Goal: Communication & Community: Ask a question

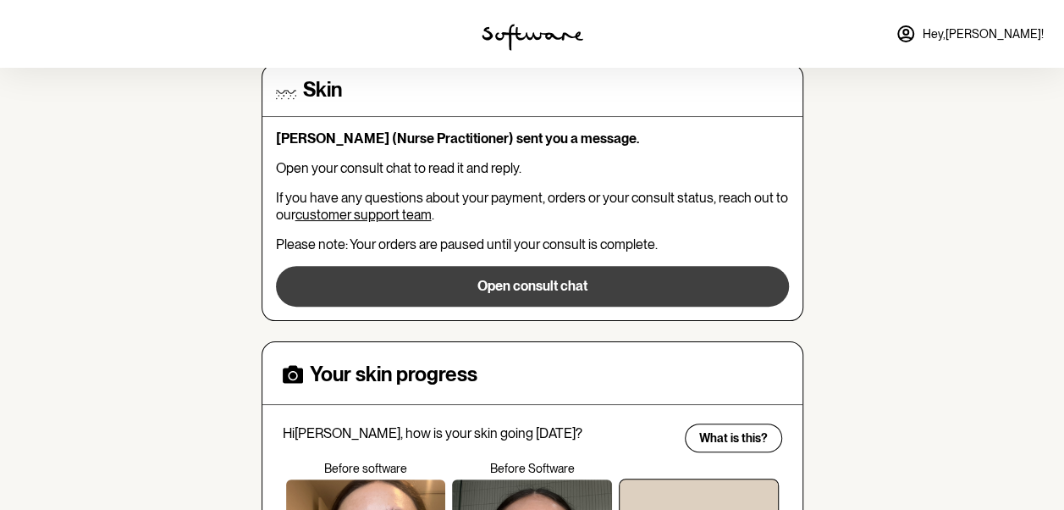
scroll to position [169, 0]
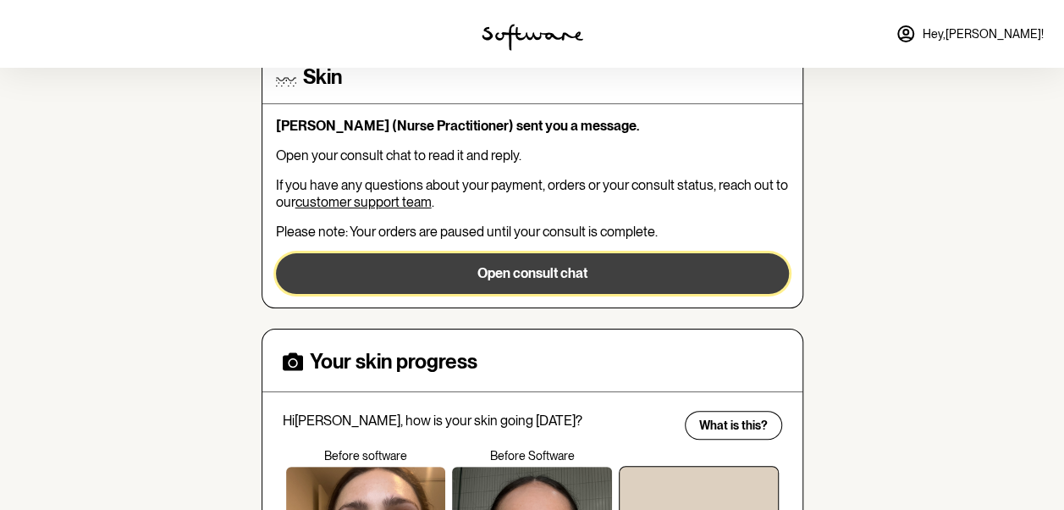
click at [596, 262] on button "Open consult chat" at bounding box center [532, 273] width 513 height 41
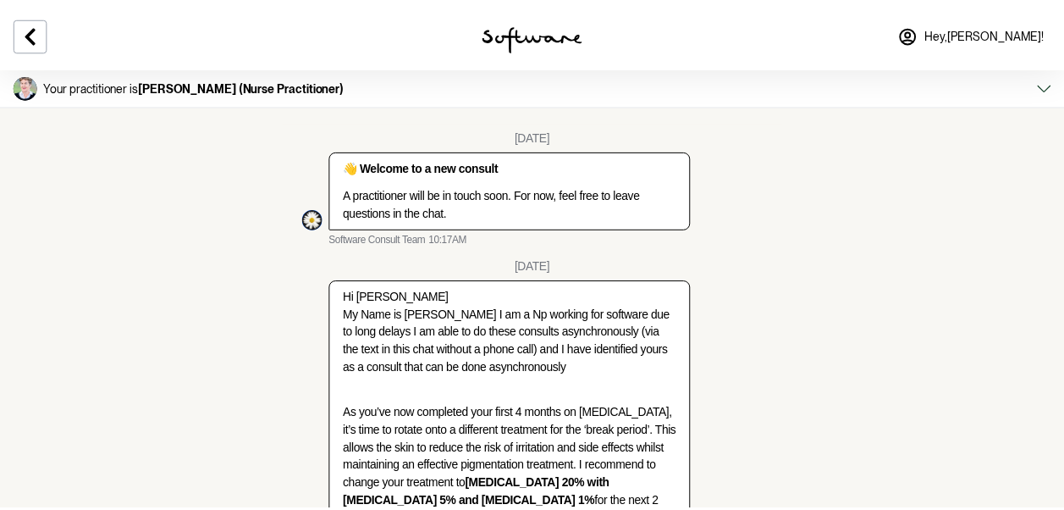
scroll to position [3971, 0]
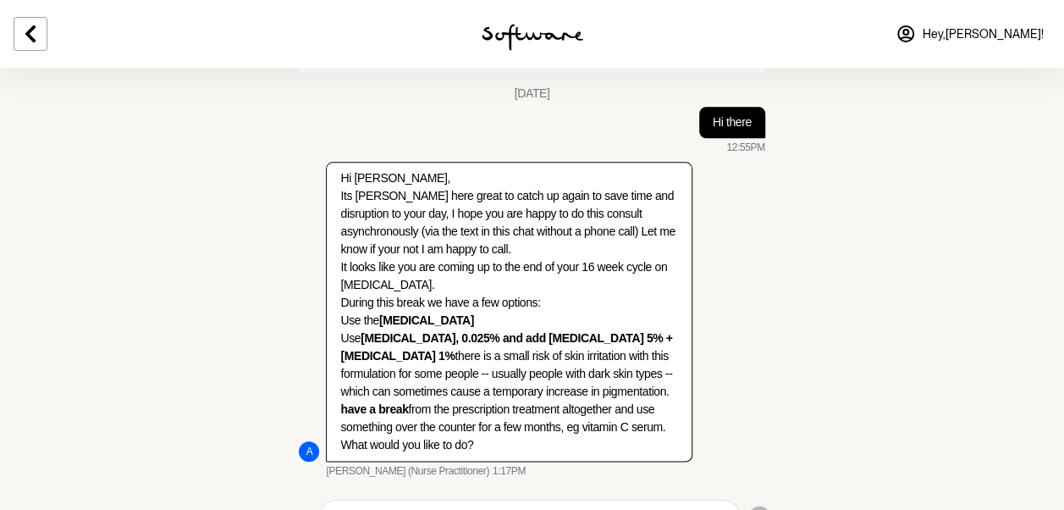
drag, startPoint x: 769, startPoint y: 179, endPoint x: 768, endPoint y: 207, distance: 28.0
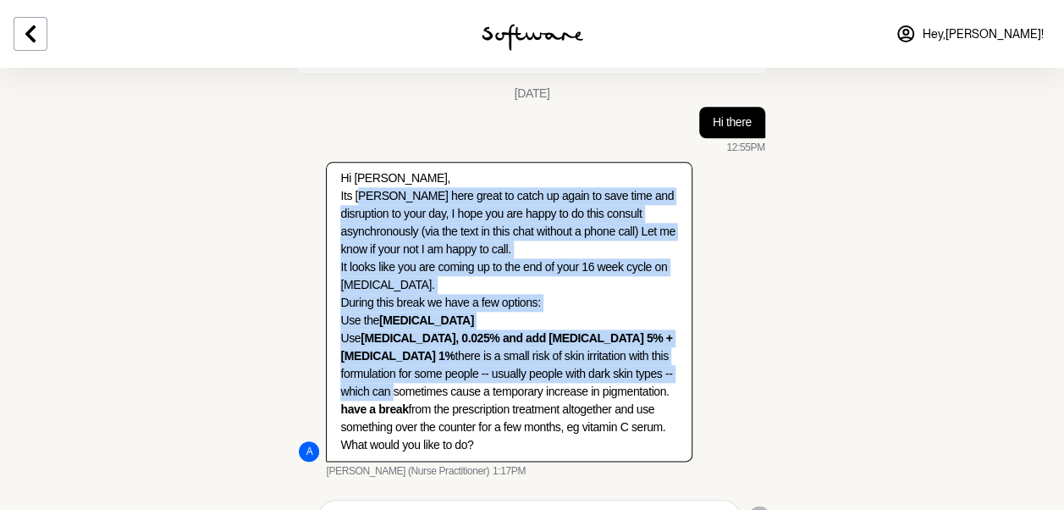
drag, startPoint x: 400, startPoint y: 155, endPoint x: 649, endPoint y: 334, distance: 307.1
click at [649, 334] on div "Hi [PERSON_NAME], Its [PERSON_NAME] here great to catch up again to save time a…" at bounding box center [508, 311] width 337 height 284
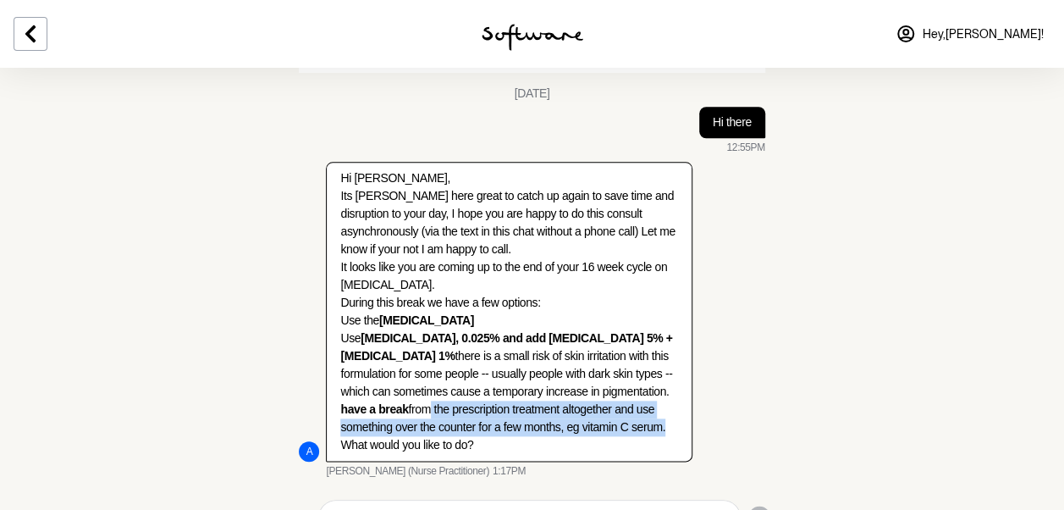
drag, startPoint x: 422, startPoint y: 362, endPoint x: 662, endPoint y: 384, distance: 241.4
click at [662, 400] on li "have a break from the prescription treatment altogether and use something over …" at bounding box center [508, 426] width 337 height 53
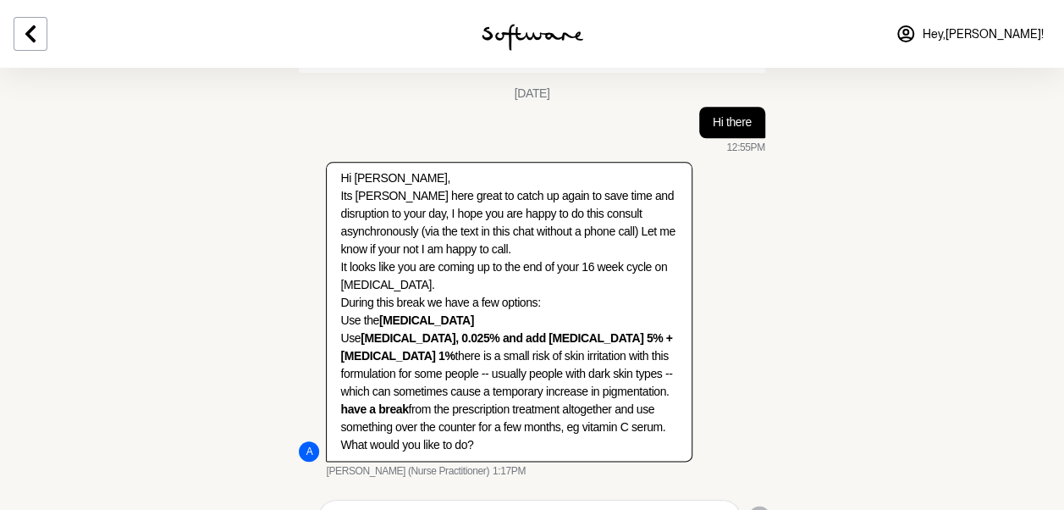
click at [484, 507] on textarea "Type your message" at bounding box center [529, 517] width 393 height 20
type textarea "Hi there can you please organise the new presecription?"
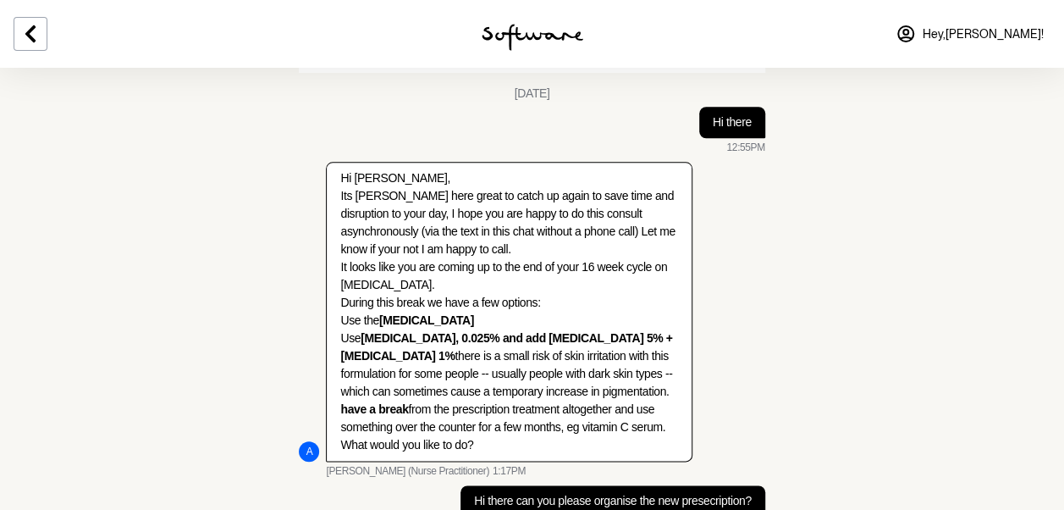
scroll to position [4025, 0]
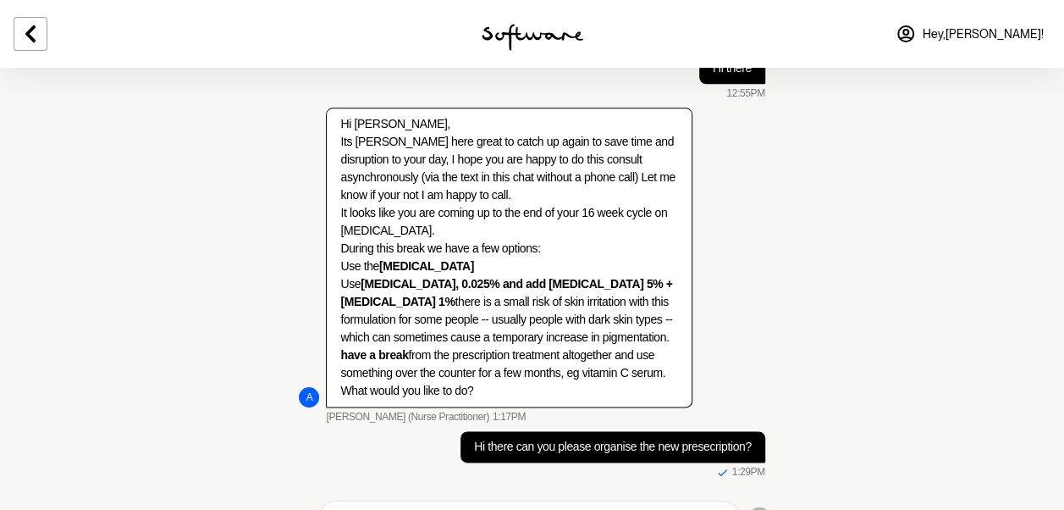
click at [726, 438] on p "Hi there can you please organise the new presecription?" at bounding box center [612, 447] width 277 height 18
click at [595, 508] on textarea "Type your message" at bounding box center [529, 518] width 393 height 20
type textarea "Thank you [PERSON_NAME]"
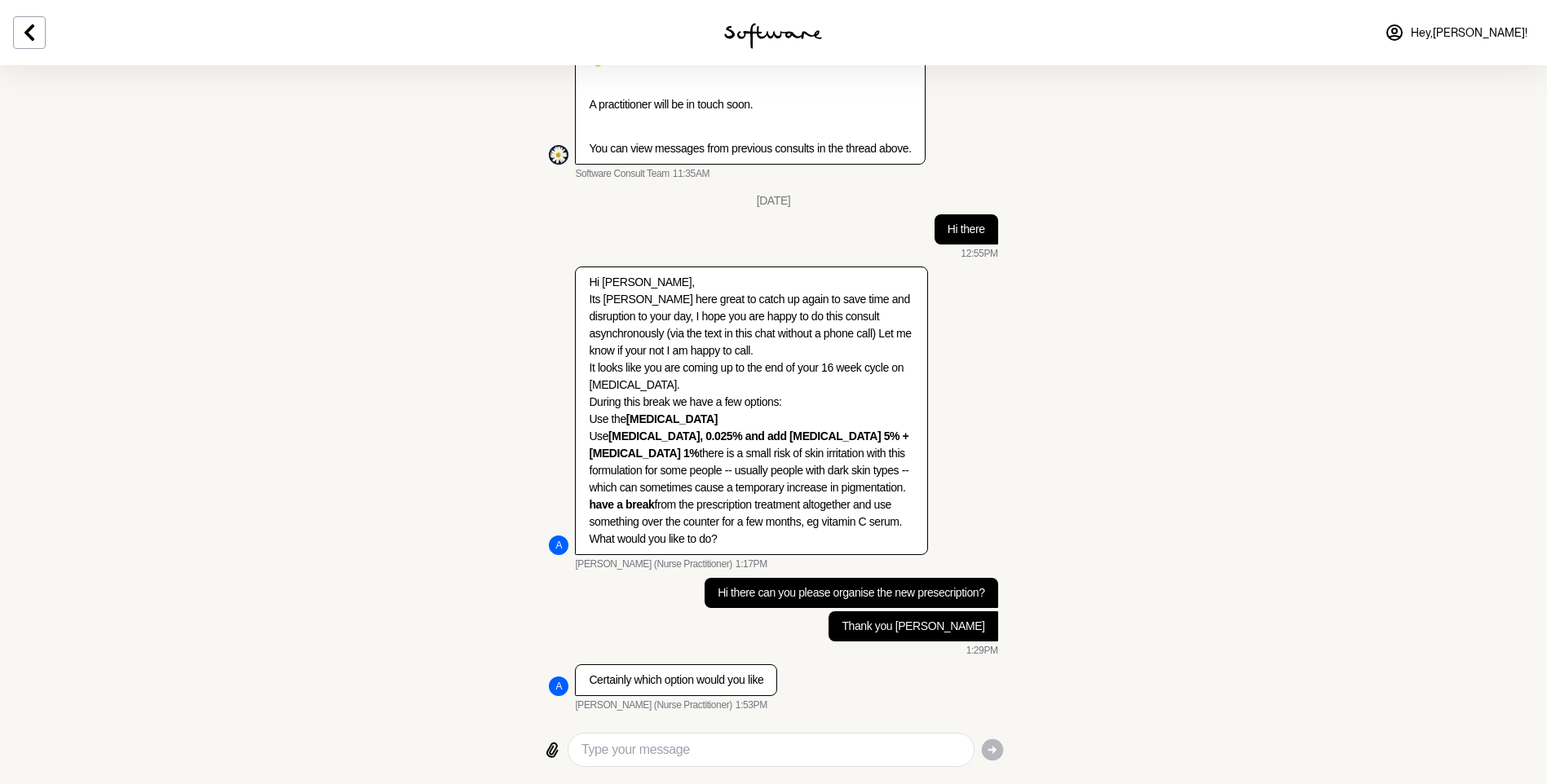
scroll to position [3640, 0]
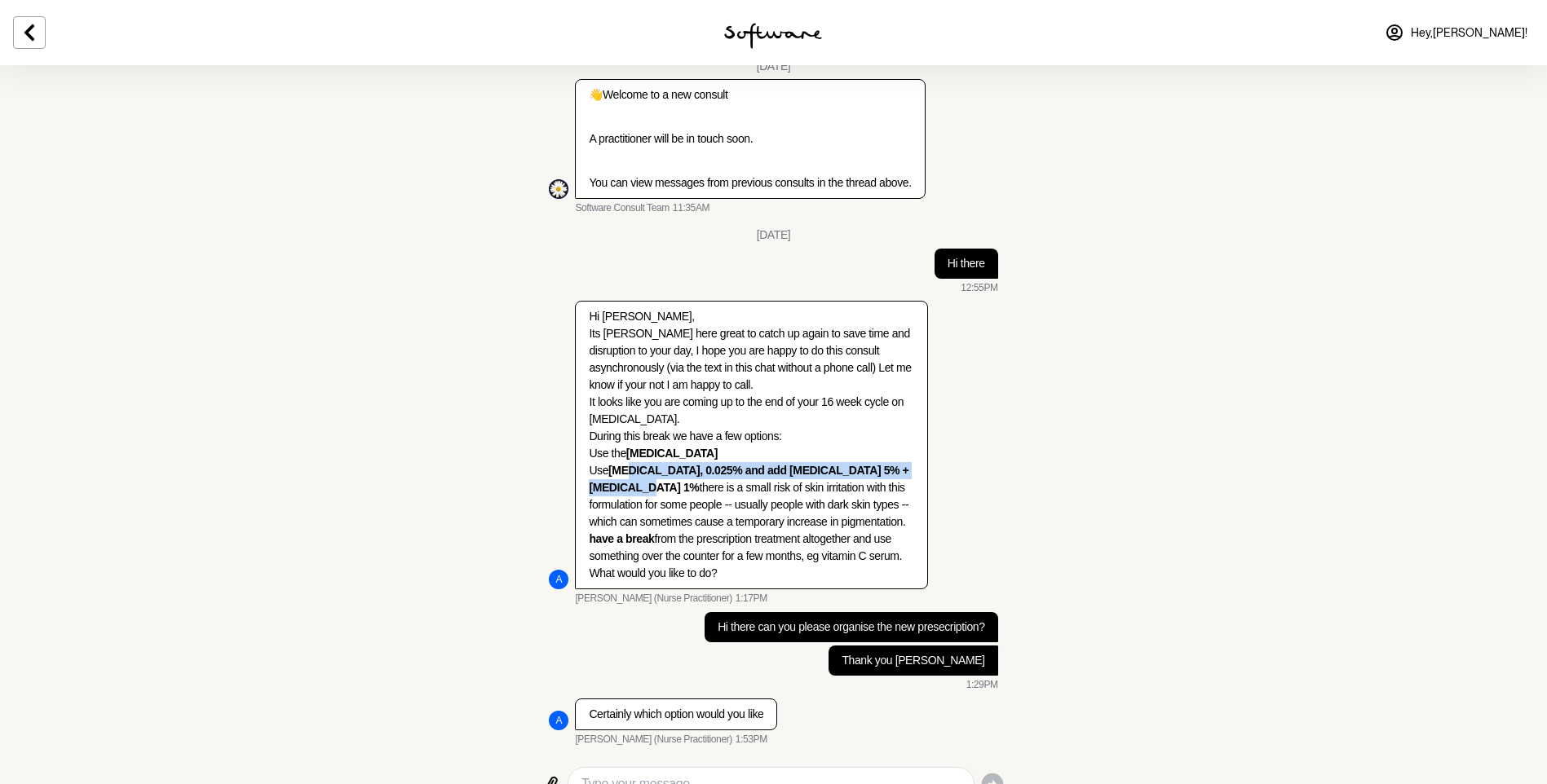
drag, startPoint x: 630, startPoint y: 455, endPoint x: 622, endPoint y: 439, distance: 17.9
click at [622, 462] on li "Use [MEDICAL_DATA], 0.025% and add [MEDICAL_DATA] 5% + [MEDICAL_DATA] 1% there …" at bounding box center [750, 496] width 325 height 68
drag, startPoint x: 622, startPoint y: 439, endPoint x: 613, endPoint y: 433, distance: 10.8
click at [613, 464] on strong "[MEDICAL_DATA], 0.025% and add [MEDICAL_DATA] 5% + [MEDICAL_DATA] 1%" at bounding box center [748, 479] width 320 height 30
drag, startPoint x: 612, startPoint y: 433, endPoint x: 625, endPoint y: 450, distance: 21.4
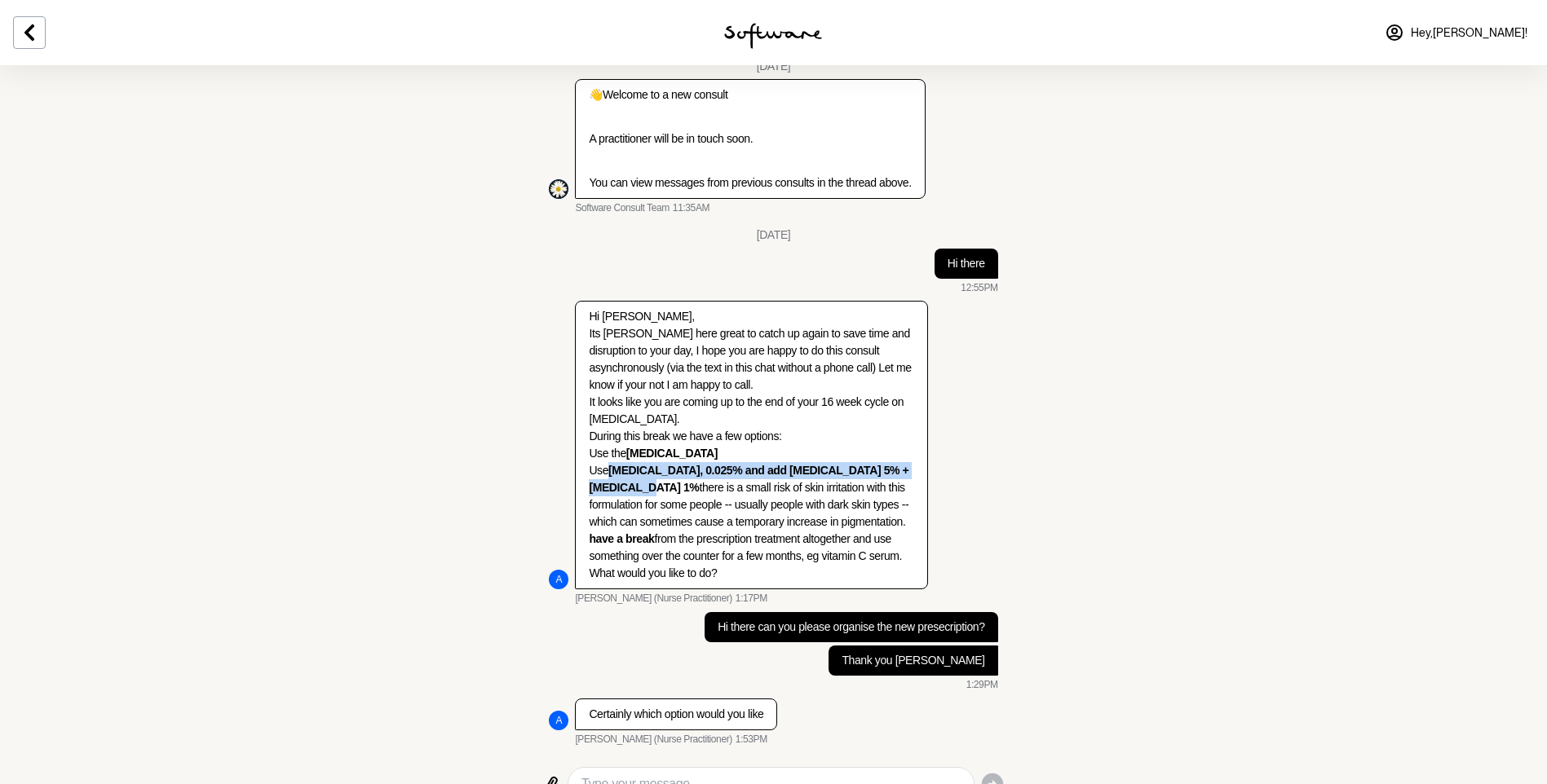
click at [625, 464] on strong "[MEDICAL_DATA], 0.025% and add [MEDICAL_DATA] 5% + [MEDICAL_DATA] 1%" at bounding box center [748, 479] width 320 height 30
copy strong "[MEDICAL_DATA], 0.025% and add [MEDICAL_DATA] 5% + [MEDICAL_DATA] 1%"
click at [743, 490] on textarea "Type your message" at bounding box center [771, 784] width 379 height 19
paste textarea "[MEDICAL_DATA], 0.025% and add [MEDICAL_DATA] 5% + [MEDICAL_DATA] 1%"
type textarea "[MEDICAL_DATA], 0.025% and add [MEDICAL_DATA] 5% + [MEDICAL_DATA] 1%"
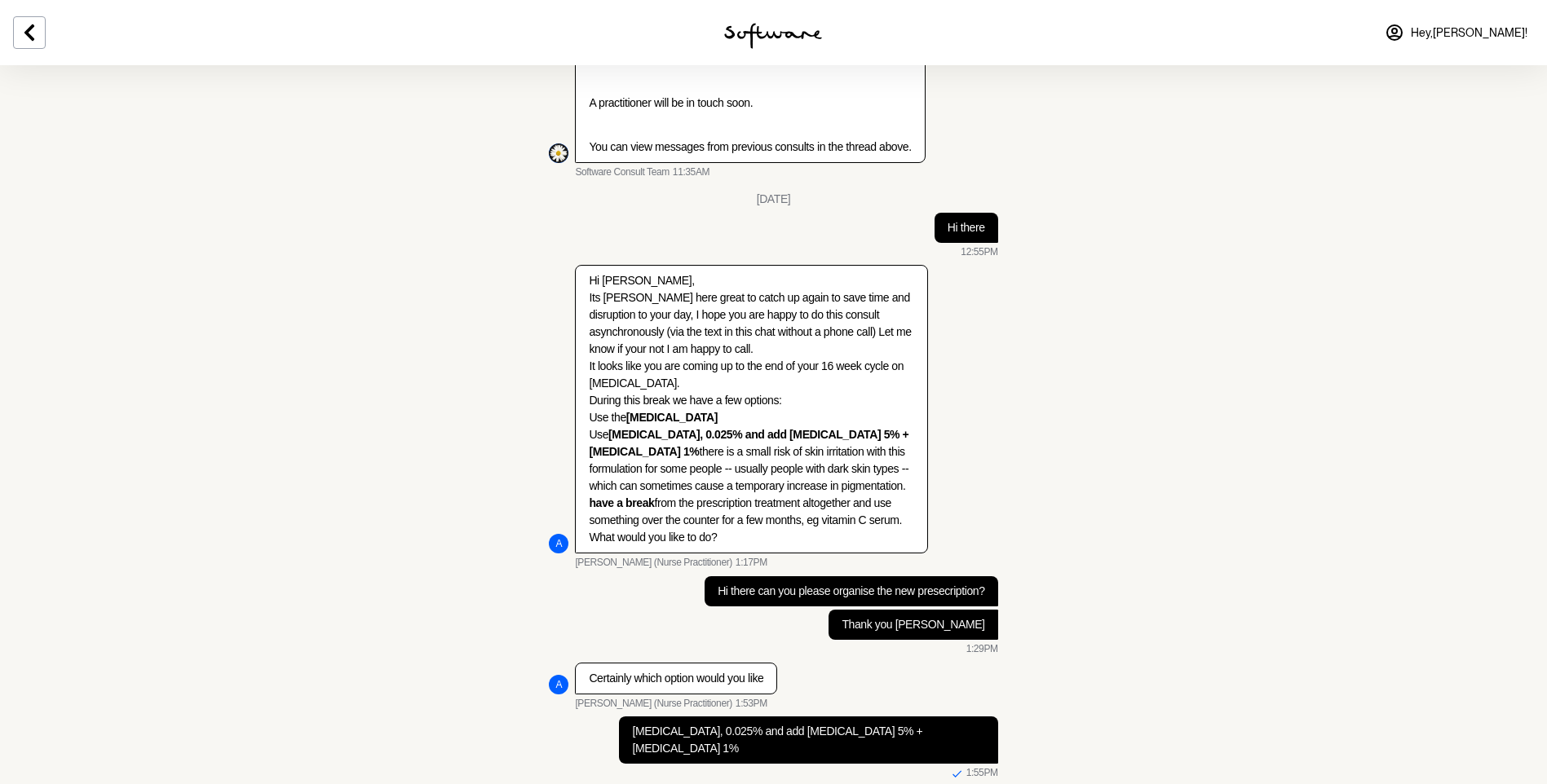
scroll to position [3693, 0]
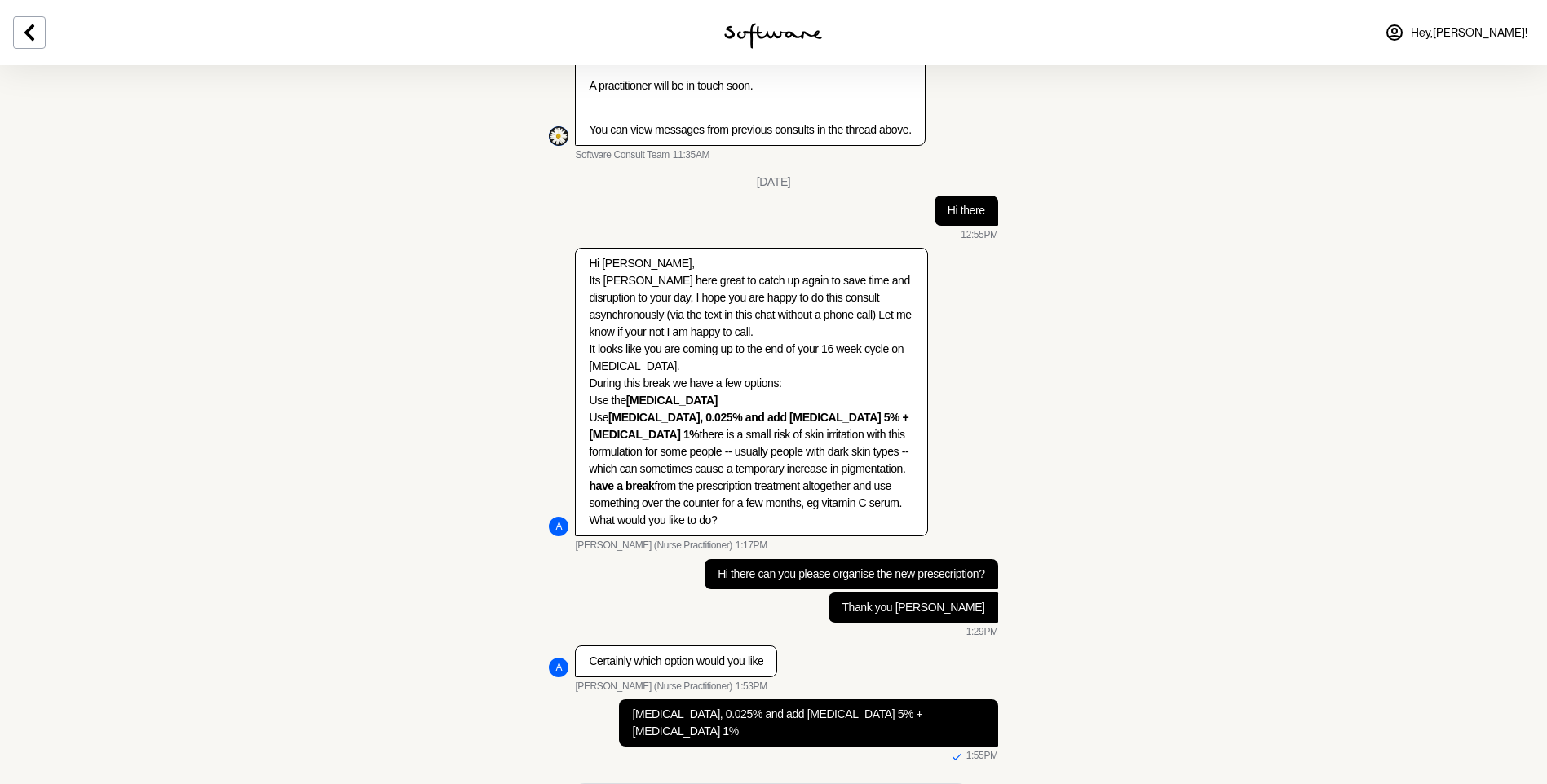
type textarea "o"
type textarea "p"
type textarea "Please"
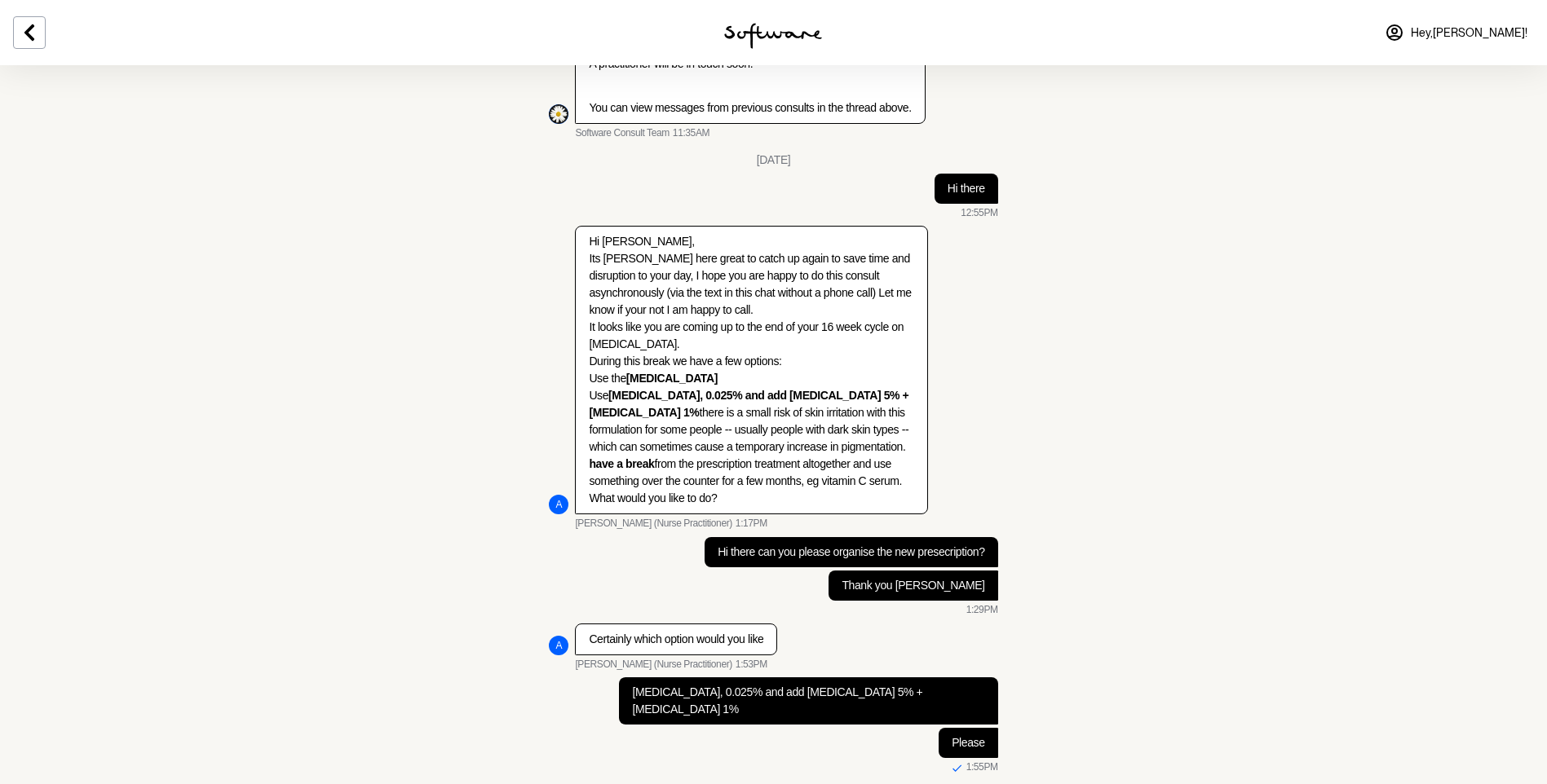
scroll to position [3726, 0]
